Goal: Task Accomplishment & Management: Complete application form

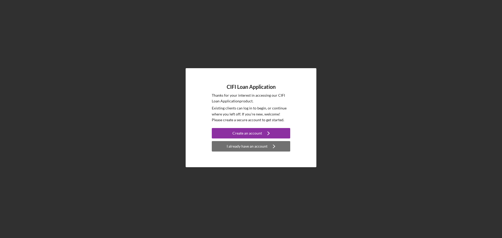
click at [250, 151] on link "I already have an account Icon/Navigate" at bounding box center [251, 146] width 78 height 10
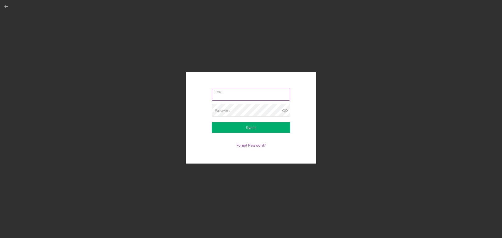
click at [235, 94] on input "Email" at bounding box center [251, 94] width 78 height 13
type input "[EMAIL_ADDRESS][DOMAIN_NAME]"
click at [245, 124] on button "Sign In" at bounding box center [251, 127] width 78 height 10
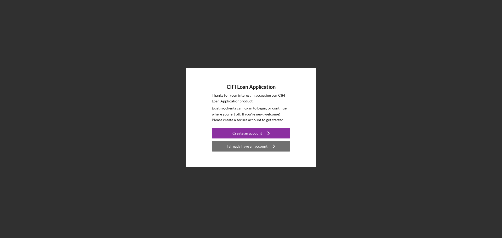
click at [253, 149] on div "I already have an account" at bounding box center [247, 146] width 41 height 10
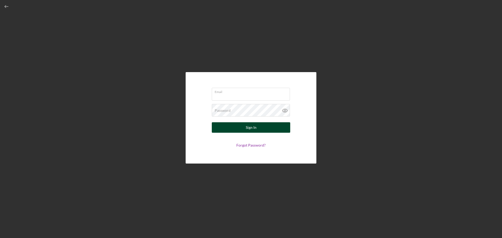
type input "[EMAIL_ADDRESS][DOMAIN_NAME]"
click at [264, 130] on button "Sign In" at bounding box center [251, 127] width 78 height 10
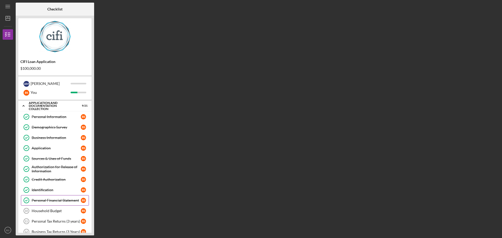
click at [65, 203] on div "Personal Financial Statement" at bounding box center [56, 201] width 49 height 4
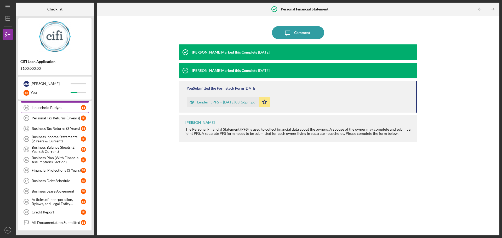
scroll to position [104, 0]
click at [137, 156] on div "Icon/Message Comment [PERSON_NAME] Marked this Complete [DATE] [PERSON_NAME] Ma…" at bounding box center [298, 125] width 398 height 215
